Goal: Information Seeking & Learning: Learn about a topic

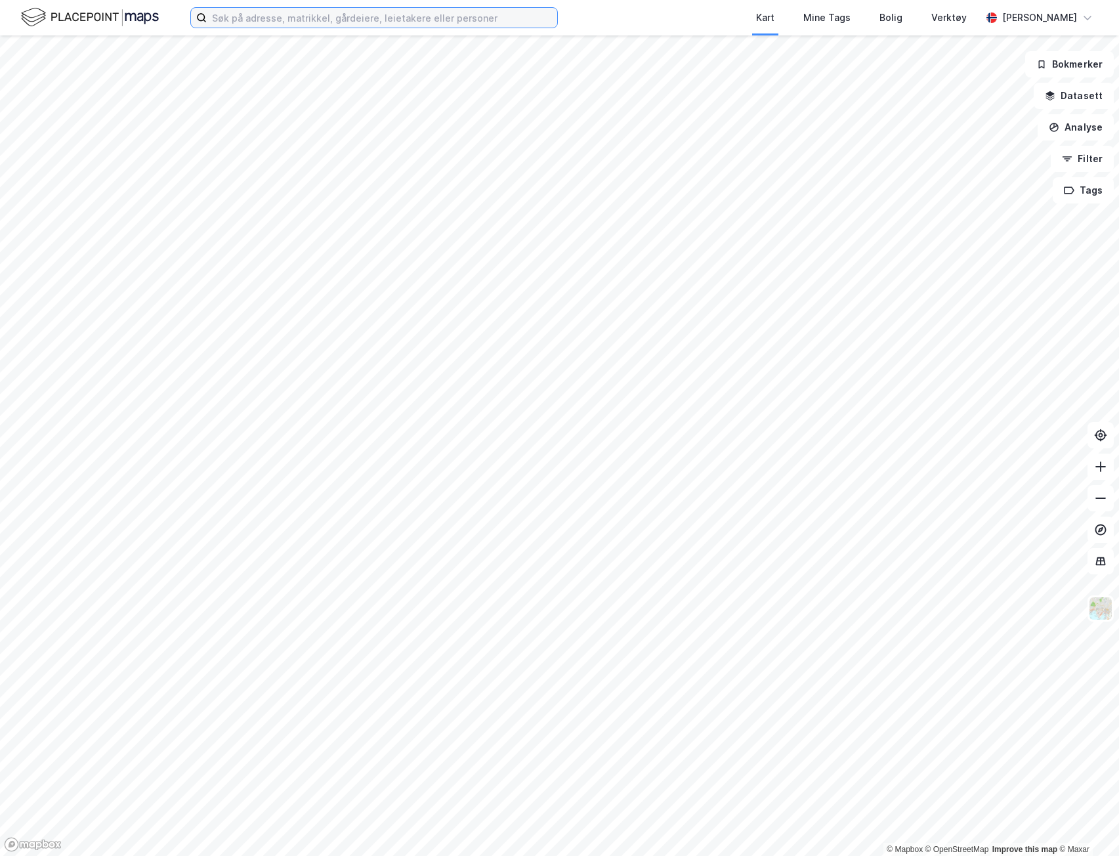
click at [297, 20] on input at bounding box center [382, 18] width 350 height 20
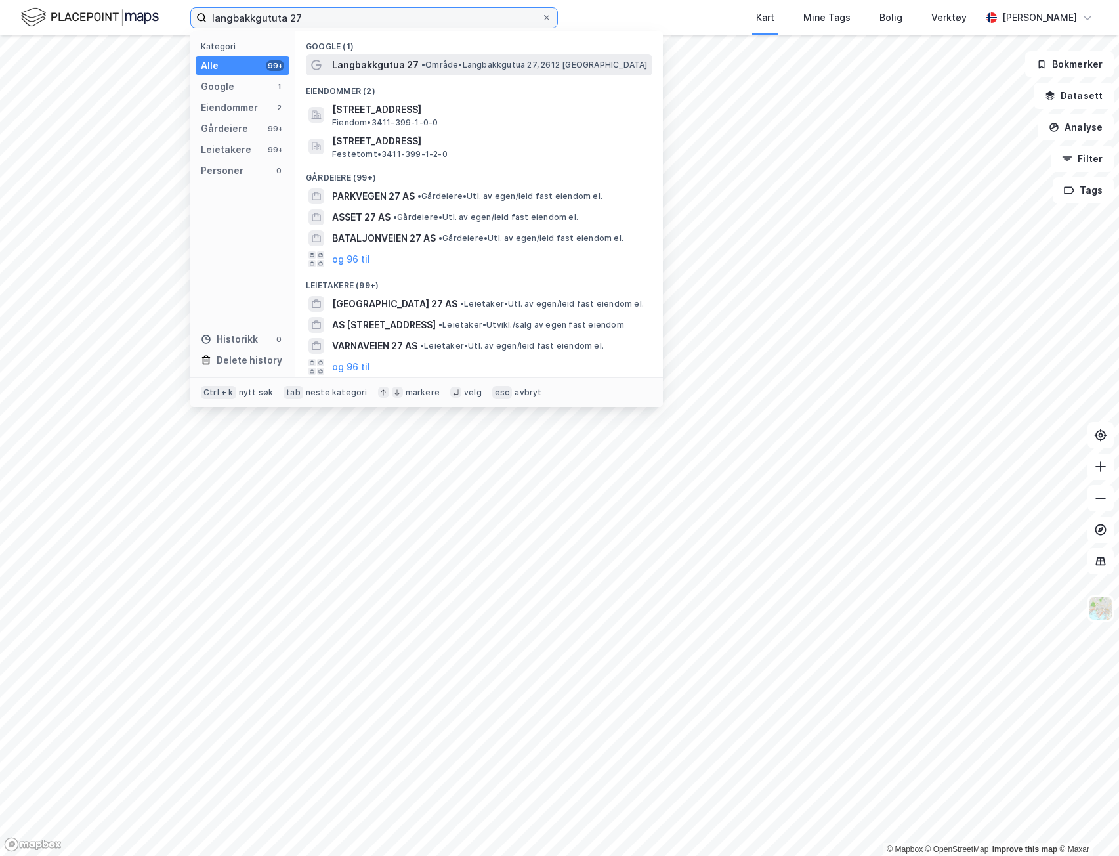
type input "langbakkgututa 27"
click at [383, 62] on span "Langbakkgutua 27" at bounding box center [375, 65] width 87 height 16
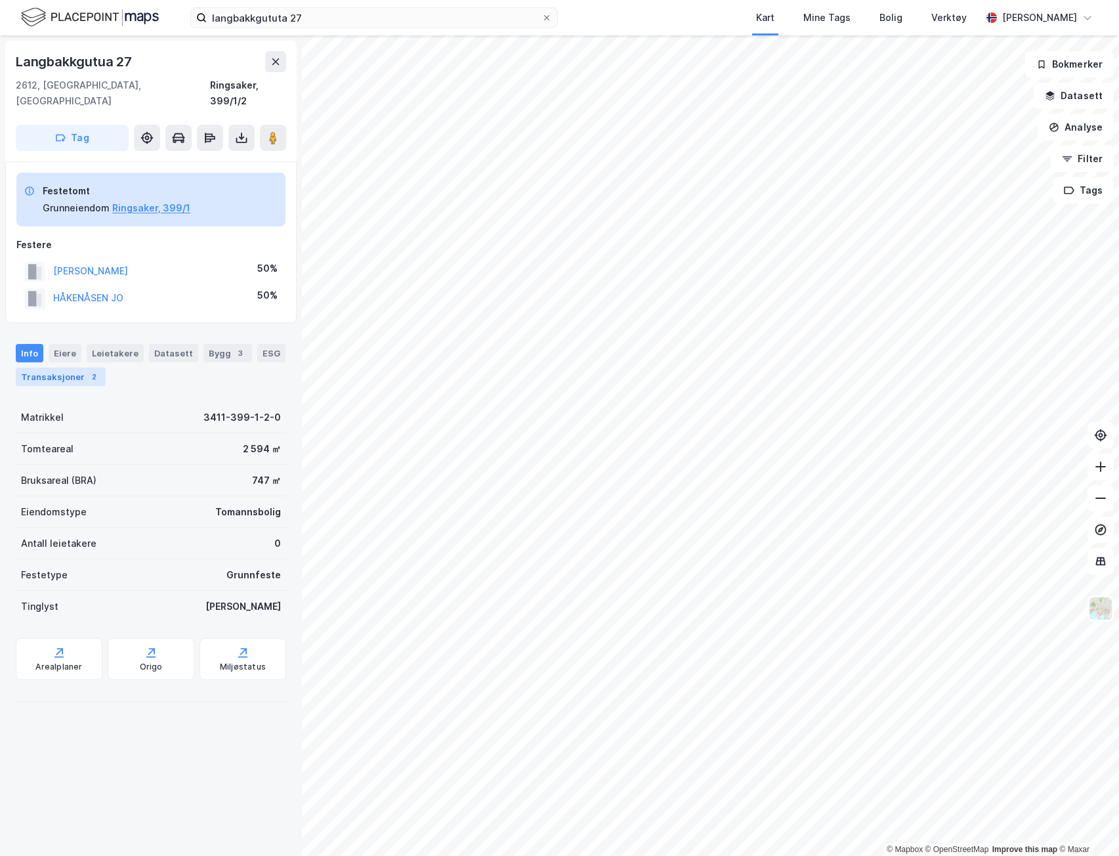
click at [69, 367] on div "Transaksjoner 2" at bounding box center [61, 376] width 90 height 18
